Goal: Register for event/course

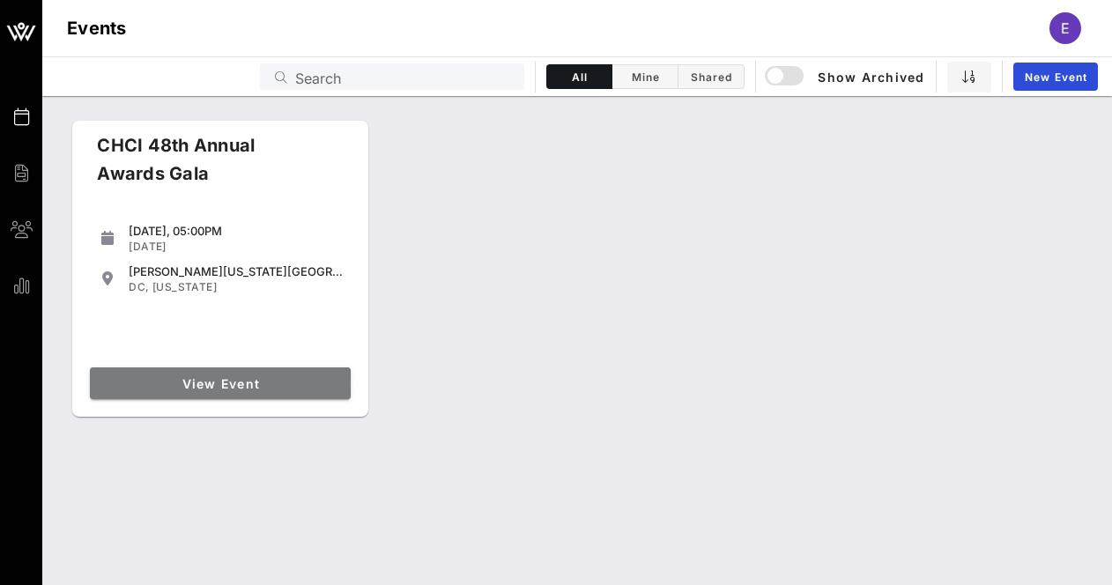
click at [244, 374] on link "View Event" at bounding box center [220, 383] width 261 height 32
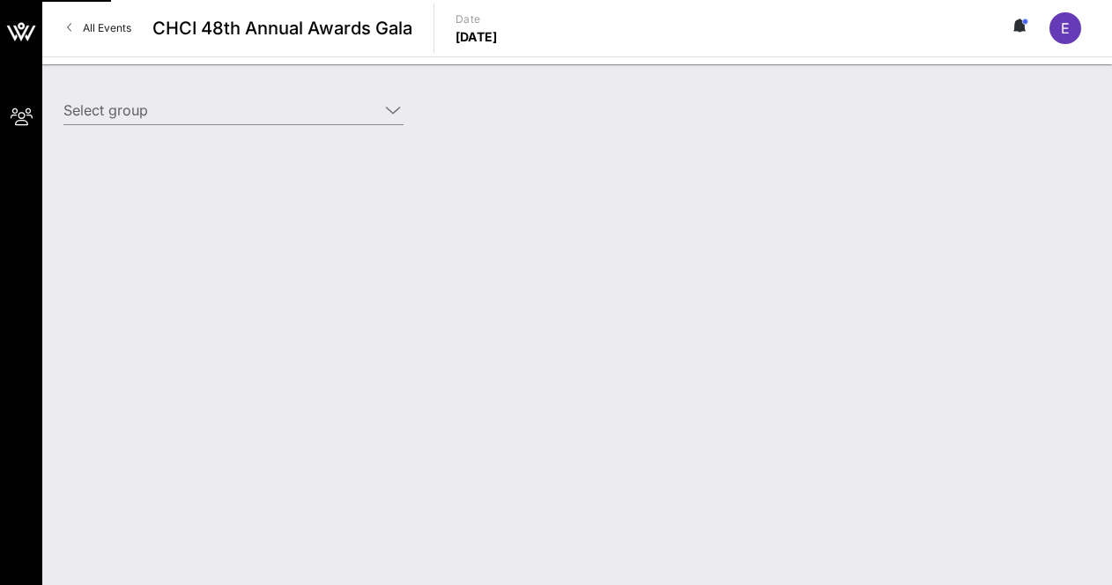
type input "American Beverage Association (American Beverage Association) [[PERSON_NAME], […"
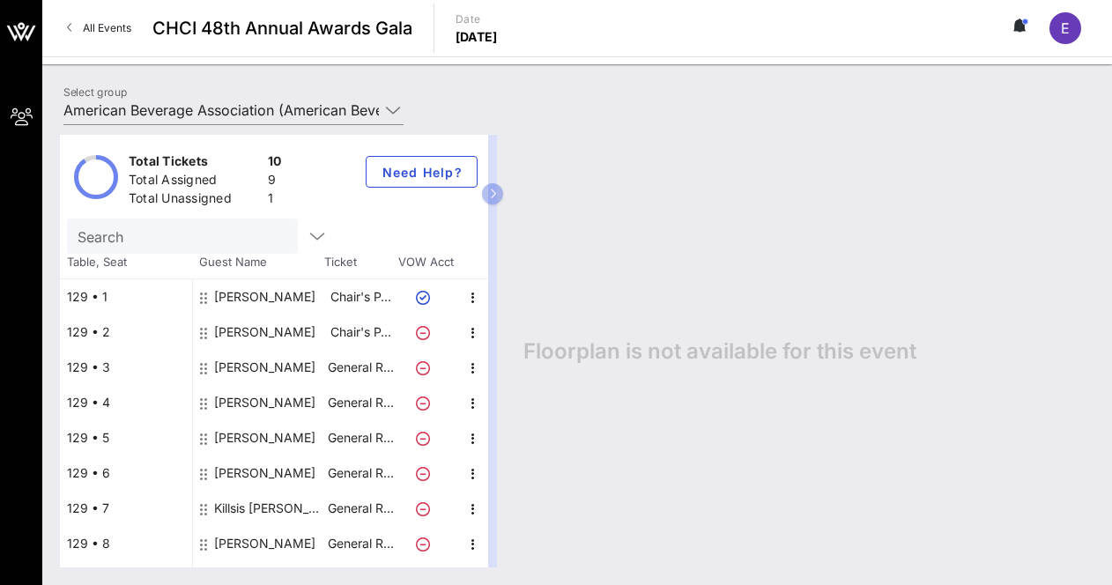
click at [270, 301] on div "[PERSON_NAME]" at bounding box center [264, 296] width 101 height 35
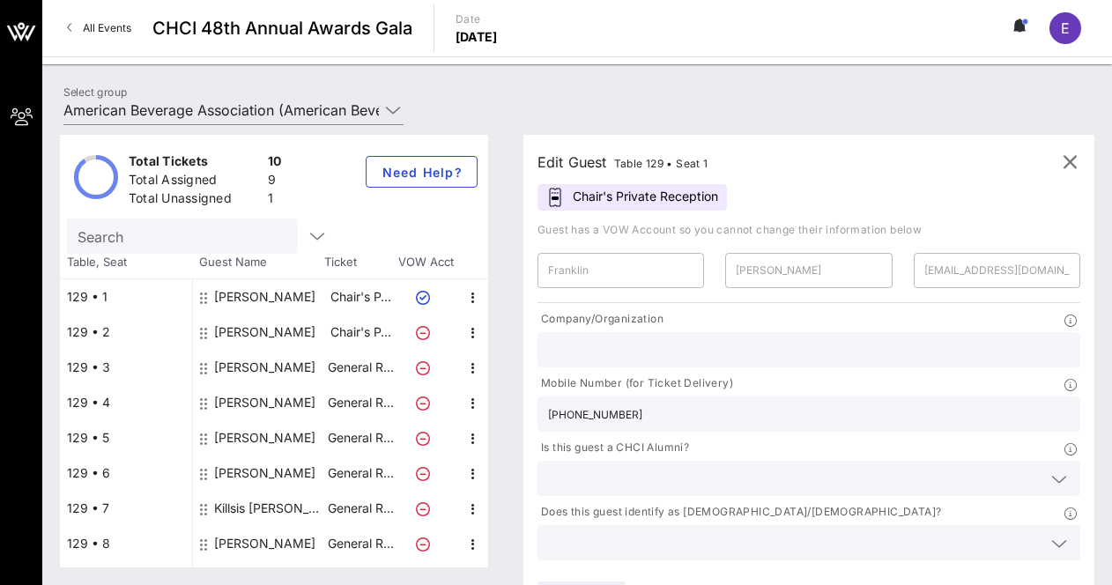
click at [259, 434] on div "[PERSON_NAME]" at bounding box center [264, 437] width 101 height 35
type input "[PERSON_NAME]"
type input "[EMAIL_ADDRESS][DOMAIN_NAME]"
type input "American Beverage Association"
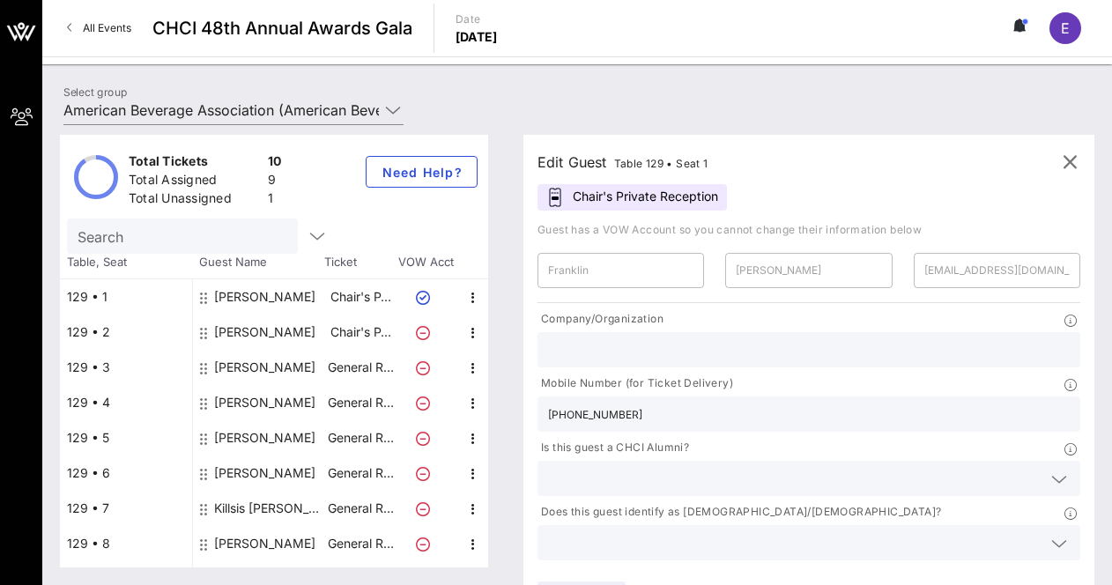
type input "[PHONE_NUMBER]"
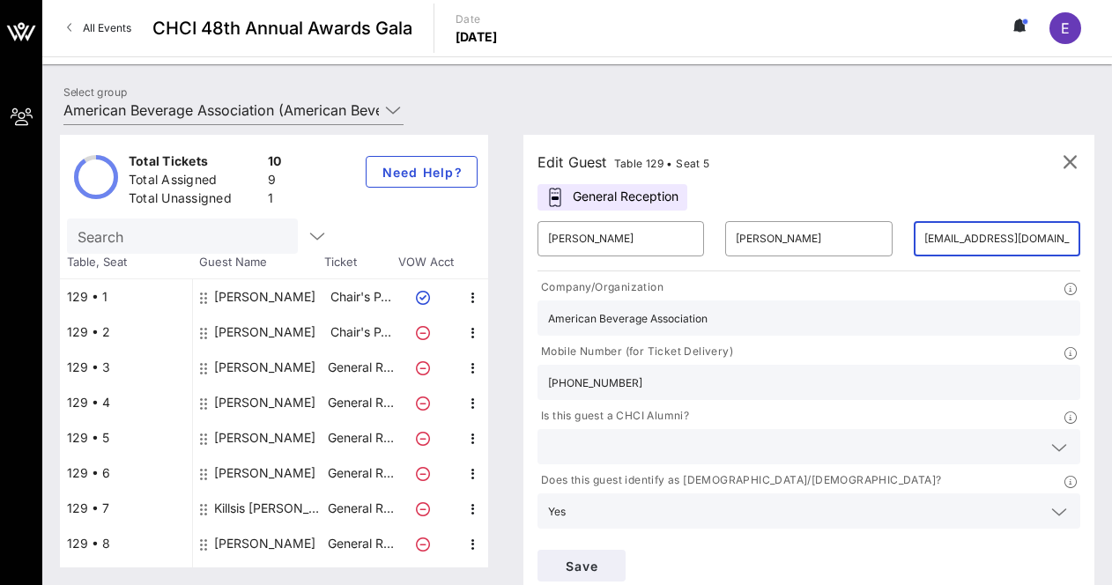
click at [924, 244] on input "[EMAIL_ADDRESS][DOMAIN_NAME]" at bounding box center [996, 239] width 145 height 28
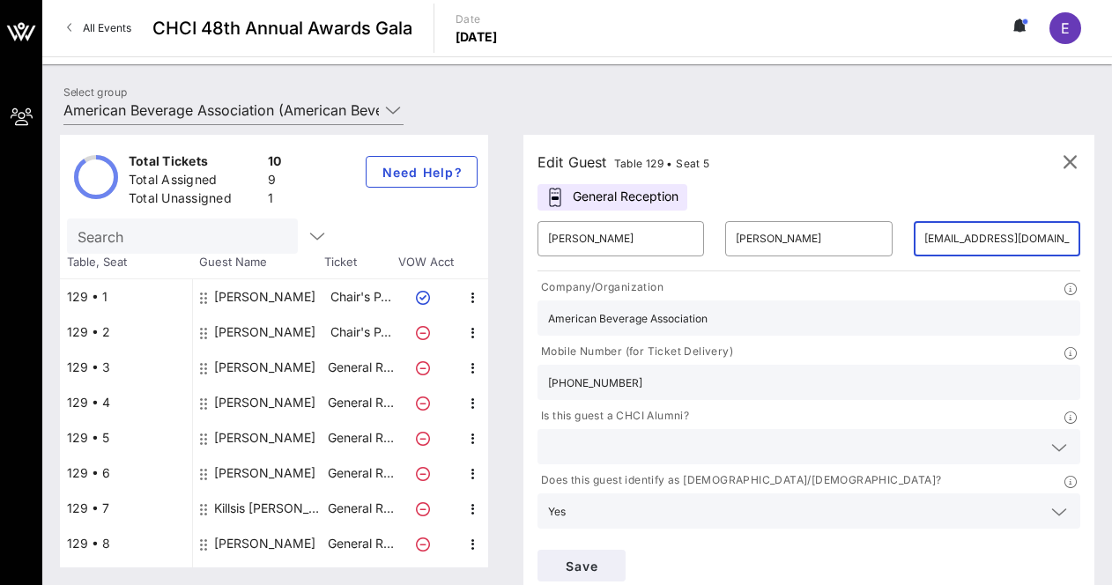
click at [924, 244] on input "[EMAIL_ADDRESS][DOMAIN_NAME]" at bounding box center [996, 239] width 145 height 28
paste input "mailto:[PERSON_NAME]"
click at [924, 237] on input "mailto:[PERSON_NAME][EMAIL_ADDRESS][DOMAIN_NAME]" at bounding box center [996, 239] width 145 height 28
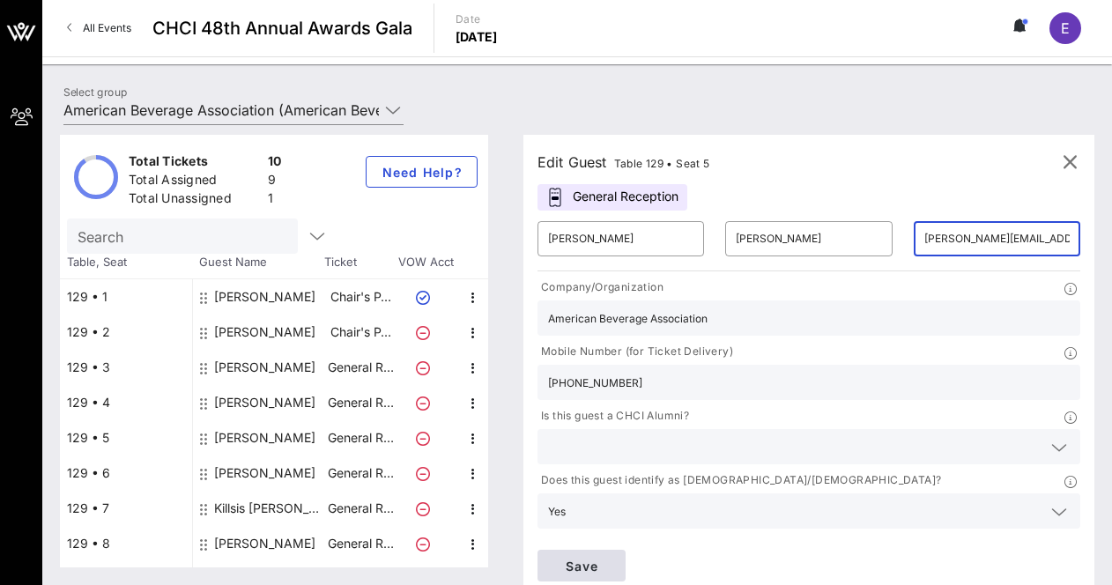
type input "[PERSON_NAME][EMAIL_ADDRESS][DOMAIN_NAME]"
click at [612, 559] on span "Save" at bounding box center [582, 566] width 60 height 15
